Goal: Check status

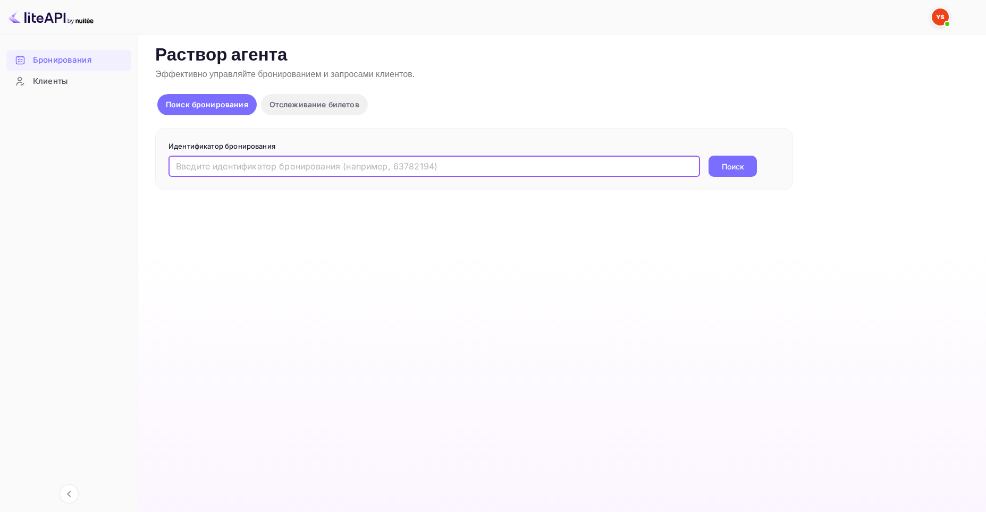
paste input "9643527"
type input "9643527"
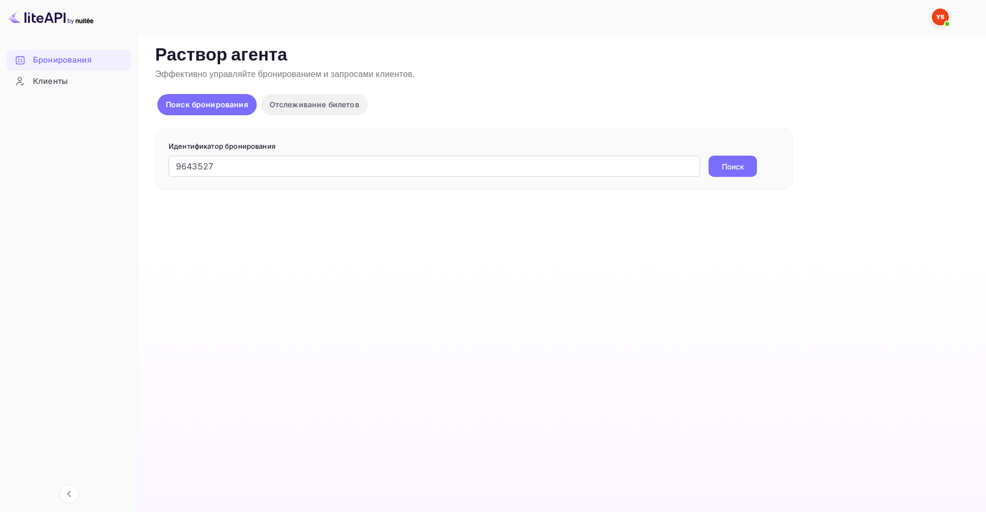
click at [727, 161] on ya-tr-span "Поиск" at bounding box center [733, 166] width 22 height 11
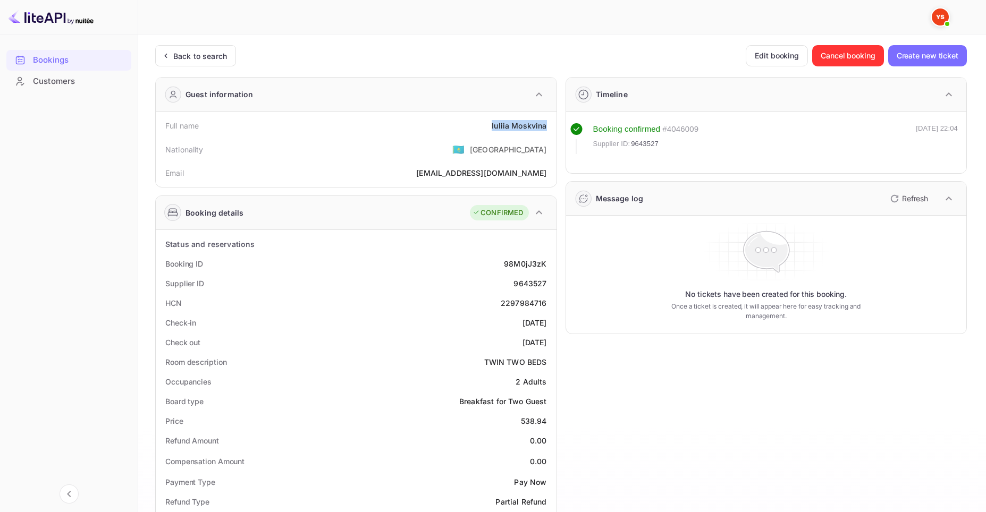
drag, startPoint x: 493, startPoint y: 127, endPoint x: 549, endPoint y: 129, distance: 55.8
click at [549, 129] on div "Full name [PERSON_NAME]" at bounding box center [356, 126] width 392 height 20
copy div "[PERSON_NAME]"
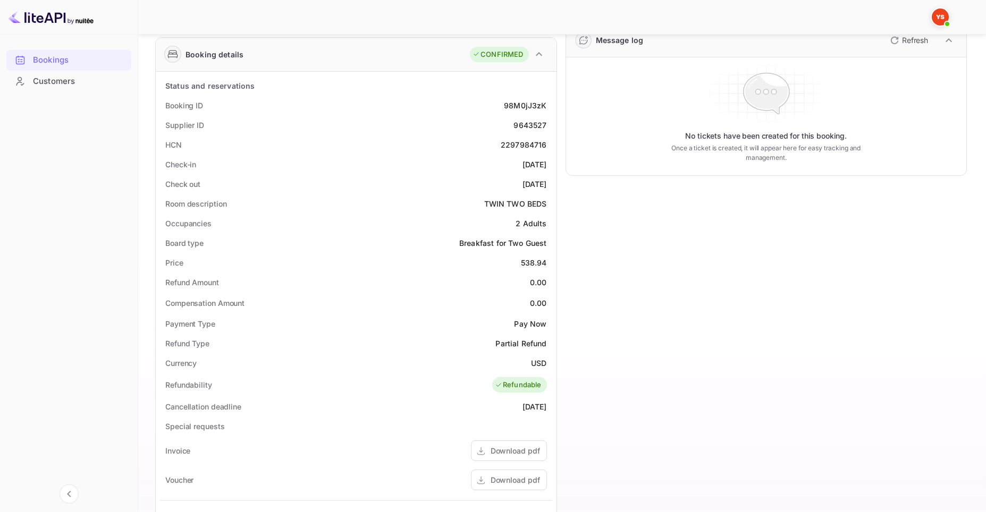
scroll to position [159, 0]
drag, startPoint x: 521, startPoint y: 261, endPoint x: 547, endPoint y: 263, distance: 25.6
click at [547, 263] on div "Price 538.94" at bounding box center [356, 262] width 392 height 20
copy div "538.94"
drag, startPoint x: 531, startPoint y: 362, endPoint x: 546, endPoint y: 360, distance: 15.0
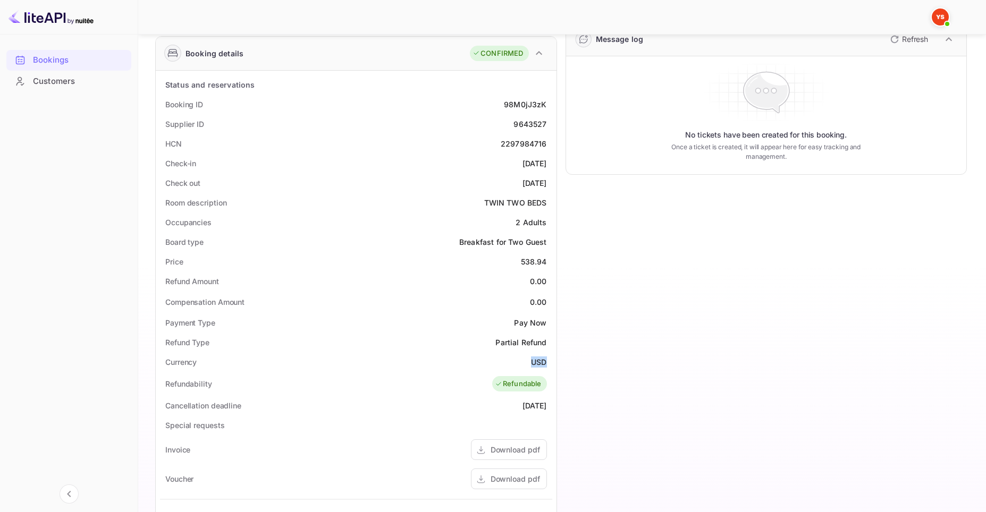
click at [546, 360] on ya-tr-span "USD" at bounding box center [538, 362] width 15 height 9
copy ya-tr-span "USD"
